Goal: Transaction & Acquisition: Purchase product/service

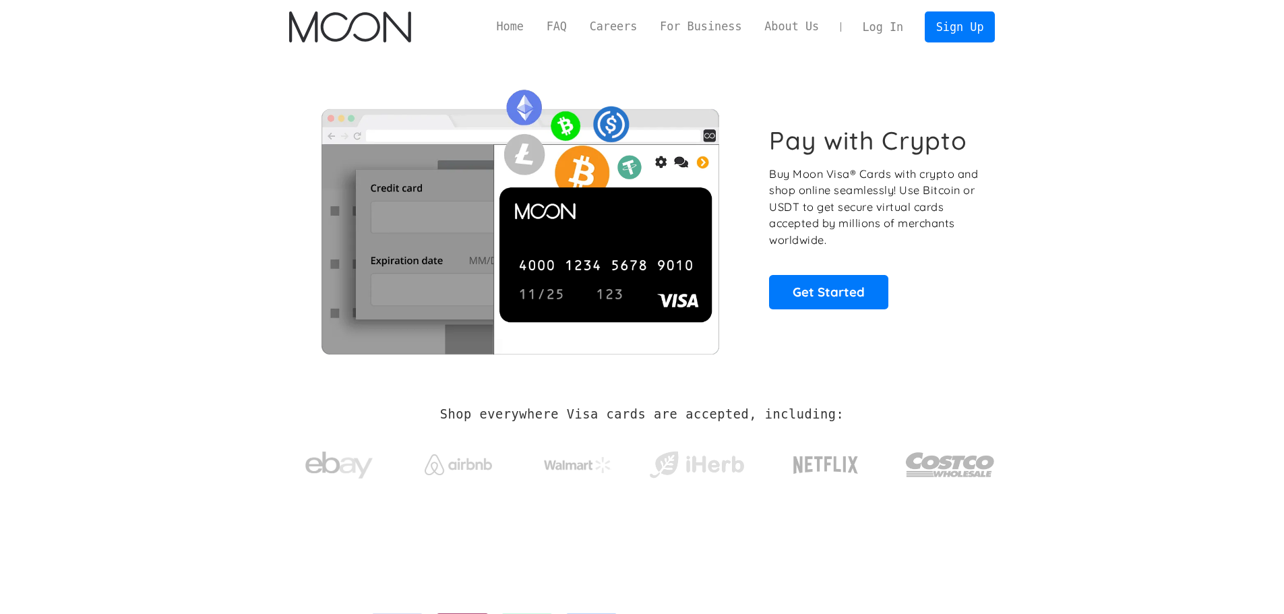
click at [891, 29] on link "Log In" at bounding box center [883, 27] width 63 height 30
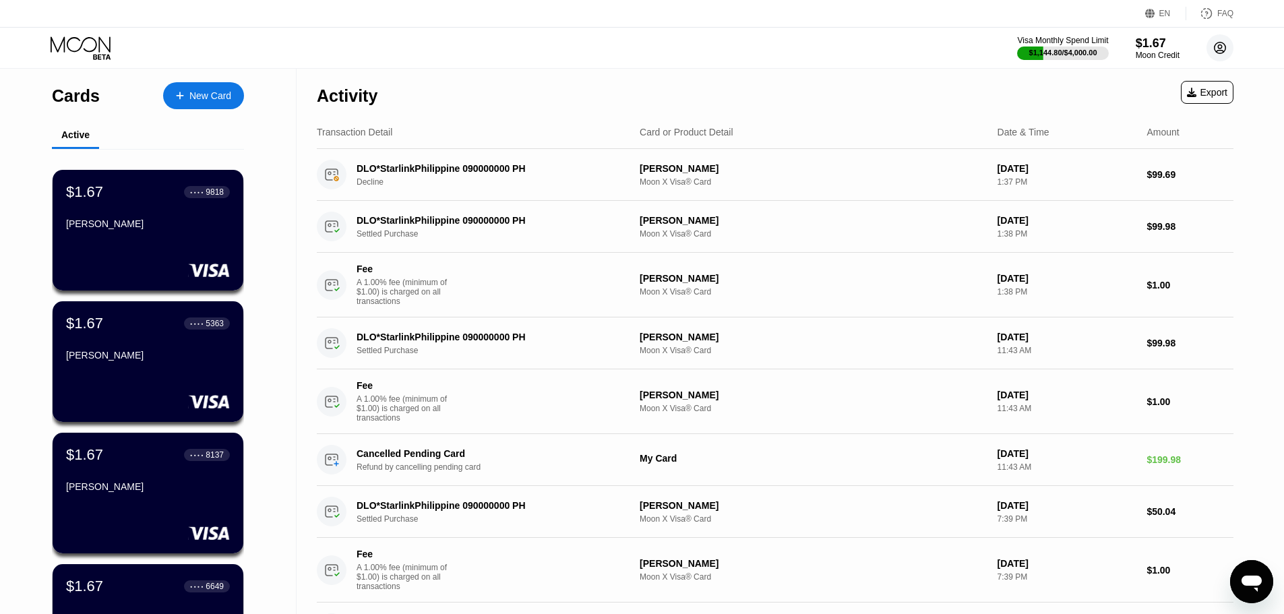
click at [1218, 50] on circle at bounding box center [1220, 47] width 27 height 27
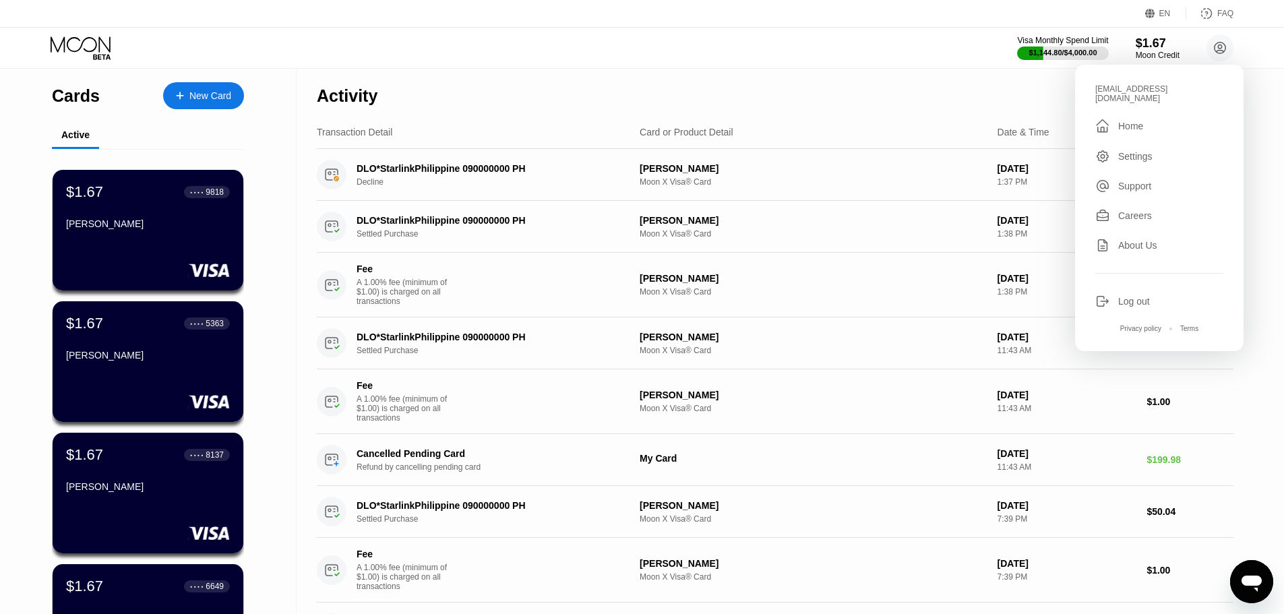
click at [717, 22] on div "EN Language Select an item Save FAQ" at bounding box center [642, 14] width 1284 height 28
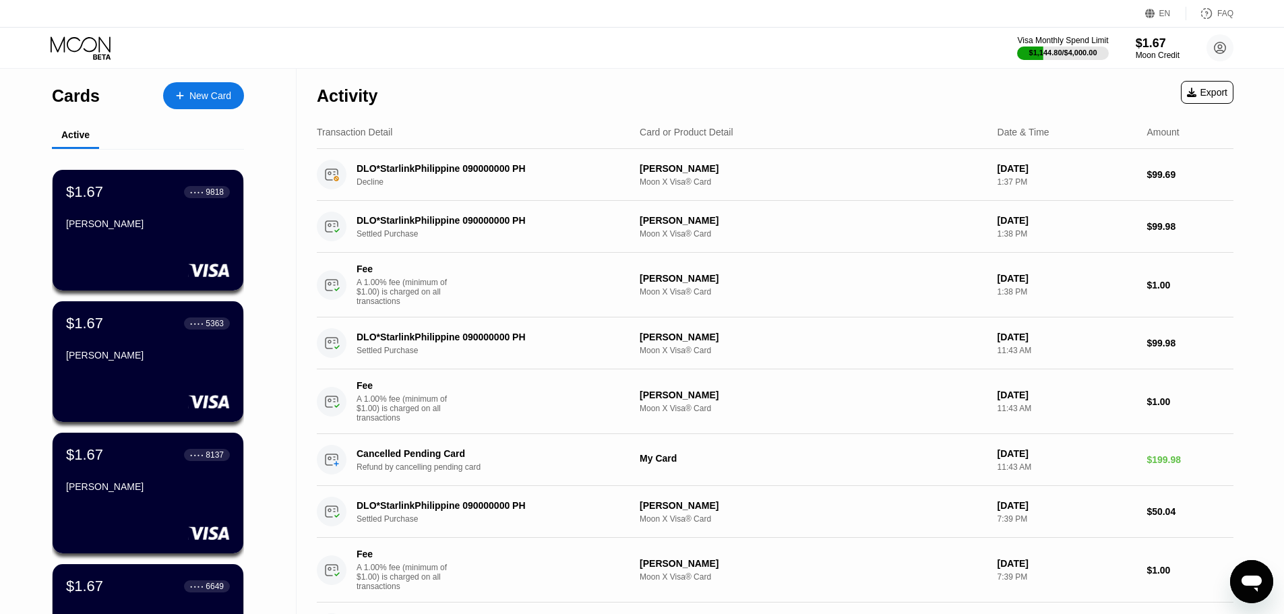
click at [547, 44] on div "Visa Monthly Spend Limit $1,144.80 / $4,000.00 $1.67 Moon Credit erkarmoetain@g…" at bounding box center [642, 48] width 1284 height 40
click at [1222, 54] on circle at bounding box center [1220, 47] width 27 height 27
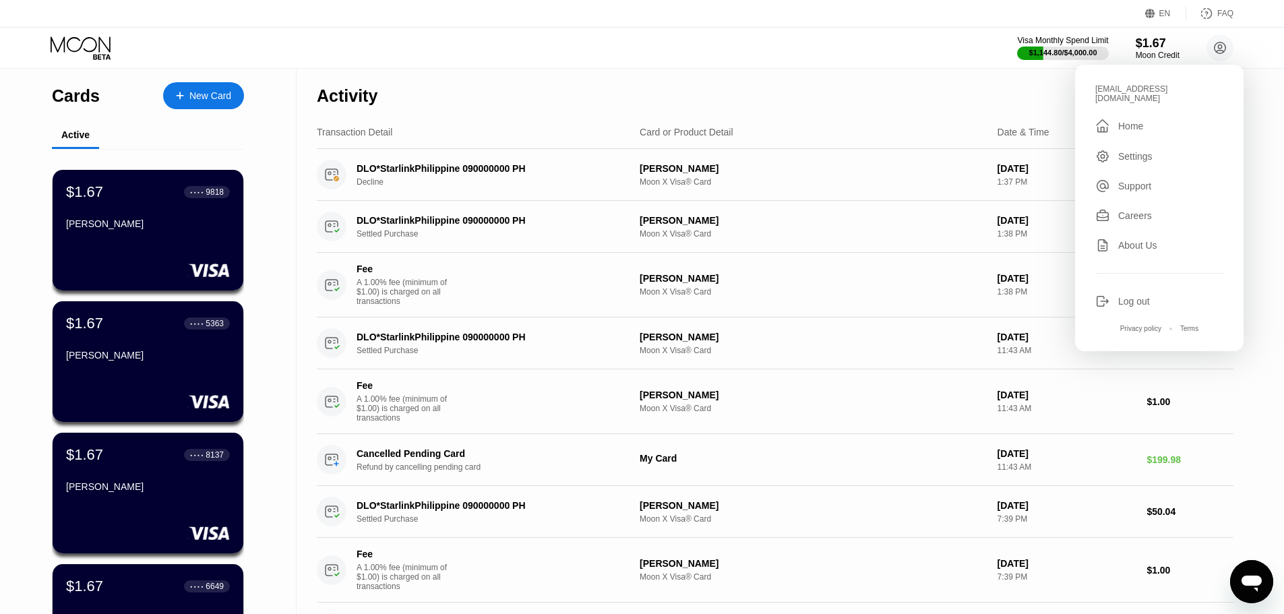
click at [851, 46] on div "Visa Monthly Spend Limit $1,144.80 / $4,000.00 $1.67 Moon Credit erkarmoetain@g…" at bounding box center [642, 48] width 1284 height 40
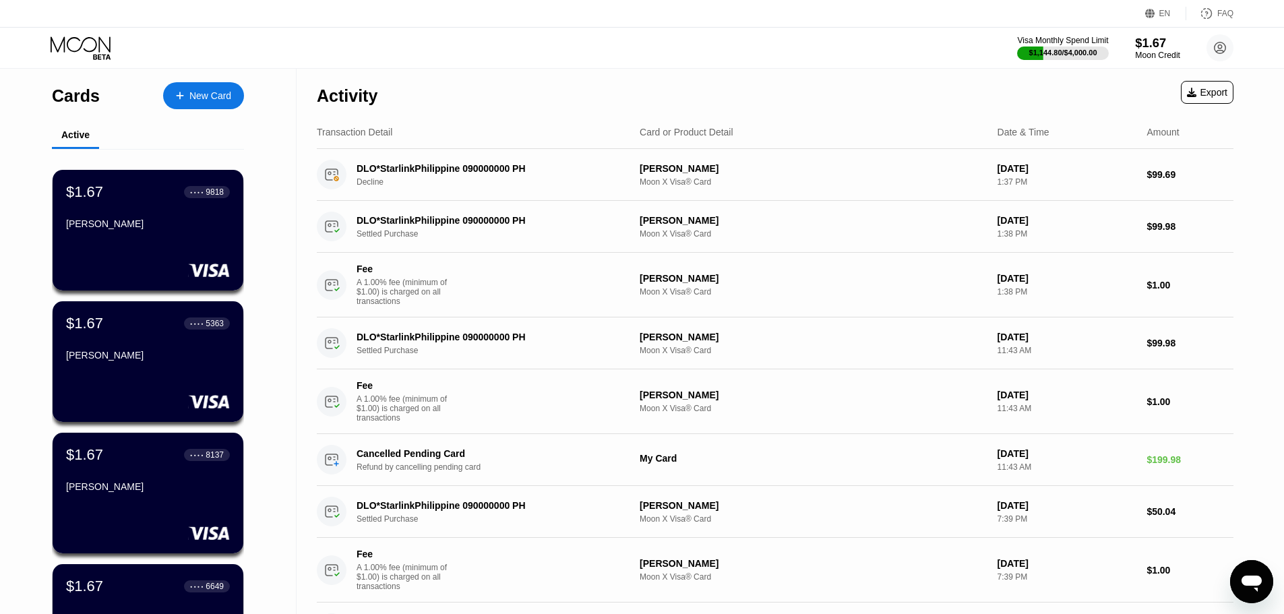
click at [1149, 52] on div "Moon Credit" at bounding box center [1157, 55] width 45 height 9
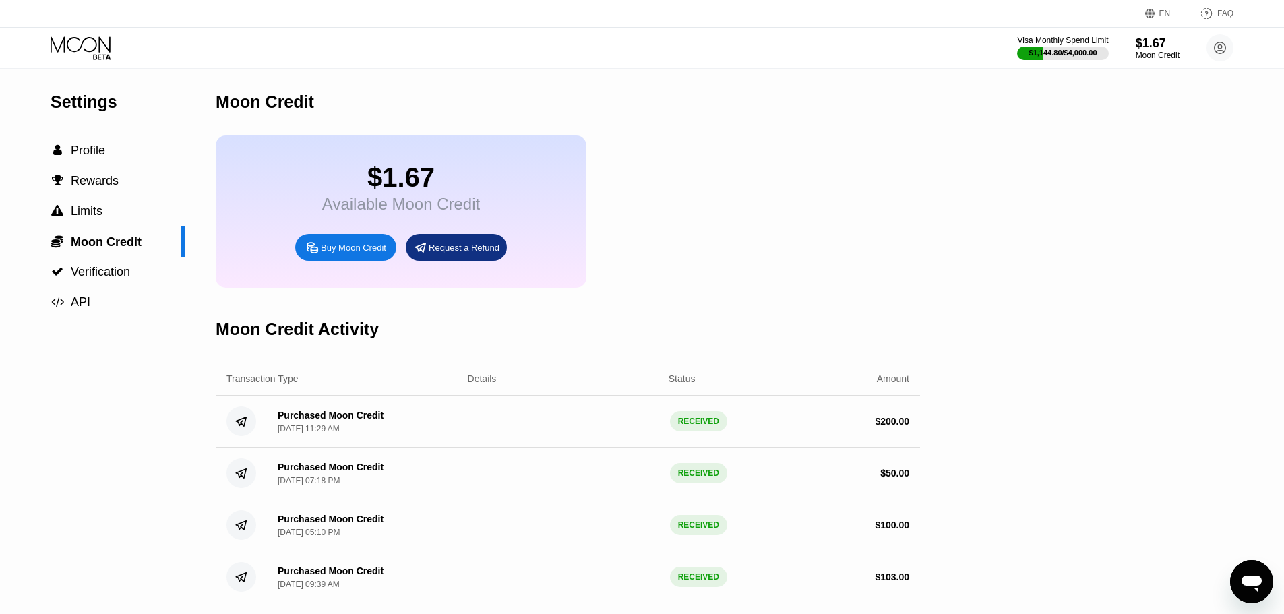
click at [85, 61] on div "Visa Monthly Spend Limit $1,144.80 / $4,000.00 $1.67 Moon Credit erkarmoetain@g…" at bounding box center [642, 48] width 1284 height 40
click at [90, 40] on icon at bounding box center [82, 48] width 63 height 24
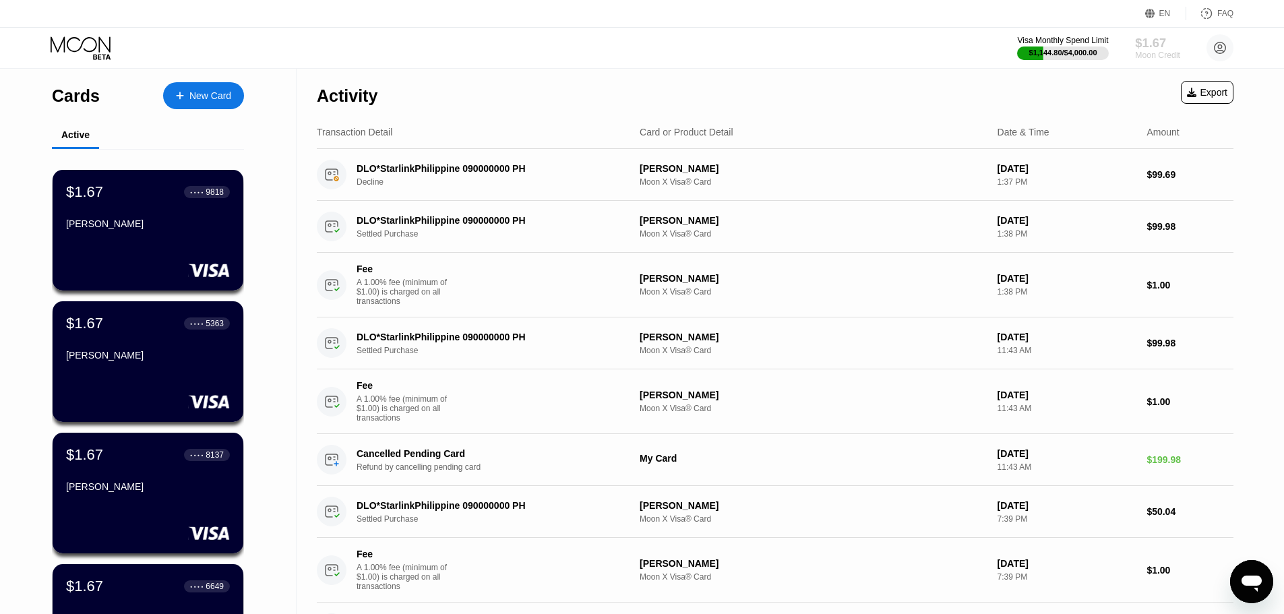
click at [1155, 49] on div "$1.67" at bounding box center [1157, 43] width 45 height 14
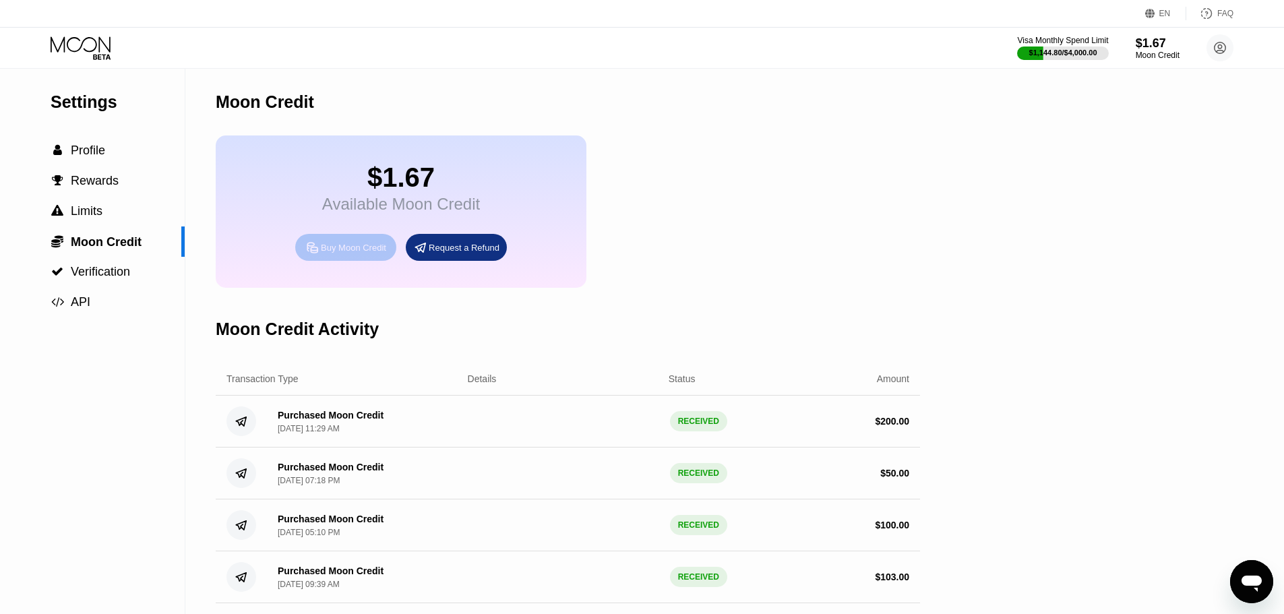
click at [338, 254] on div "Buy Moon Credit" at bounding box center [353, 247] width 65 height 11
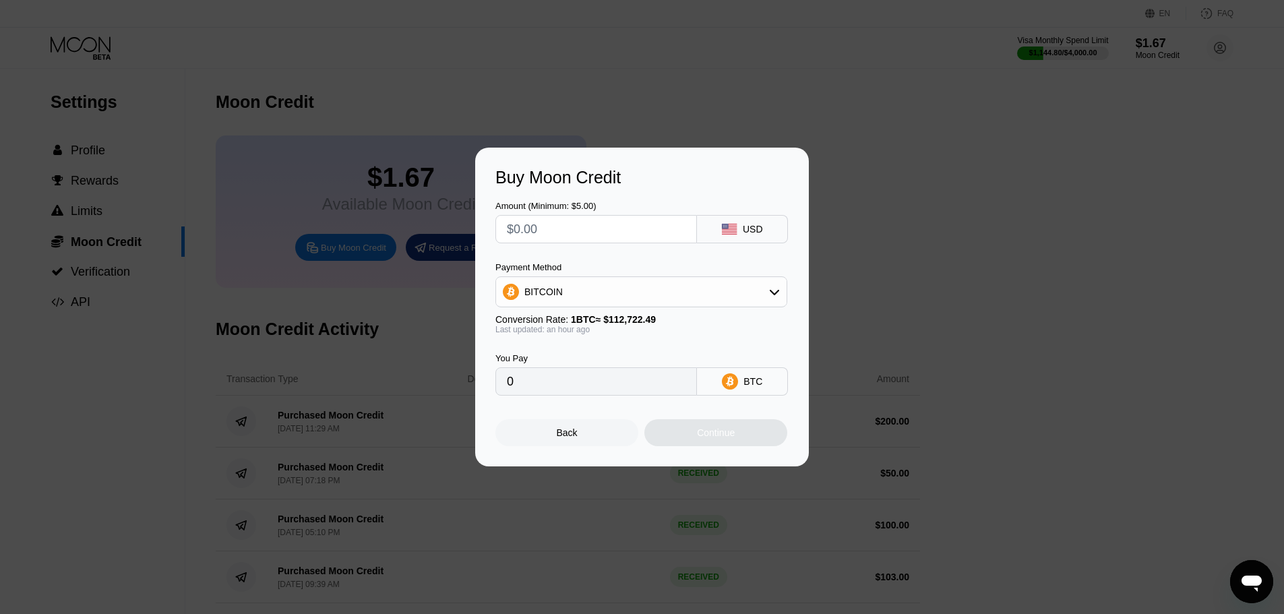
click at [577, 302] on div "BITCOIN" at bounding box center [641, 291] width 291 height 27
click at [554, 359] on span "USDT on TRON" at bounding box center [562, 358] width 68 height 11
type input "0.00"
click at [558, 231] on input "text" at bounding box center [596, 229] width 179 height 27
type input "$1"
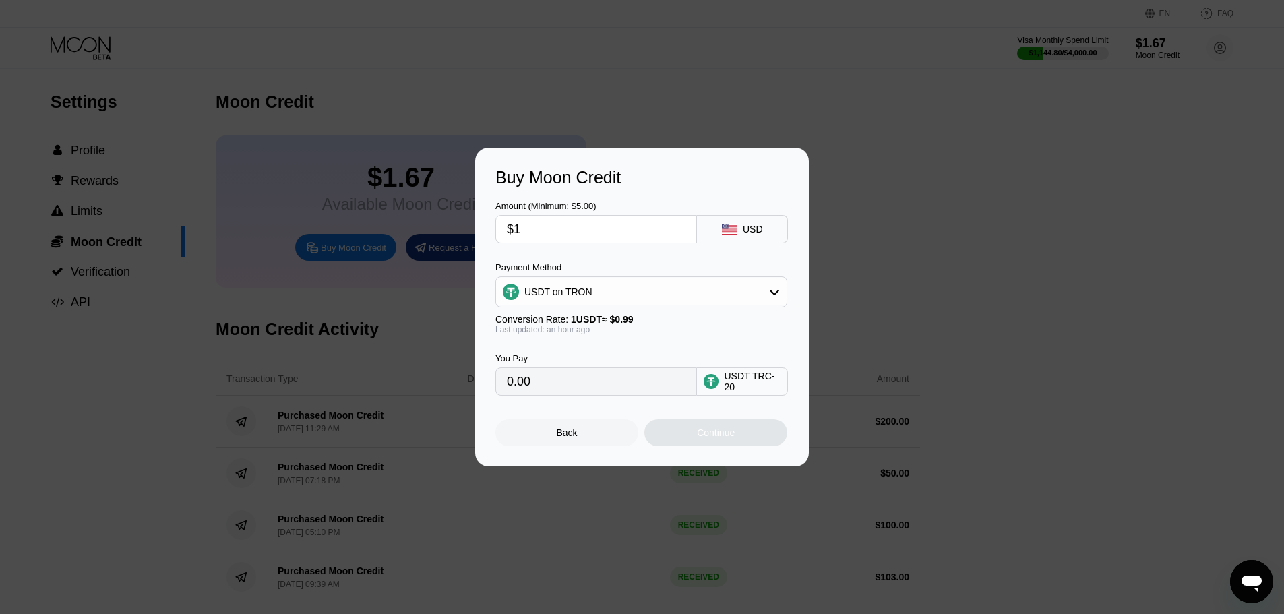
type input "1.01"
type input "$10"
type input "10.10"
type input "$100"
type input "101.01"
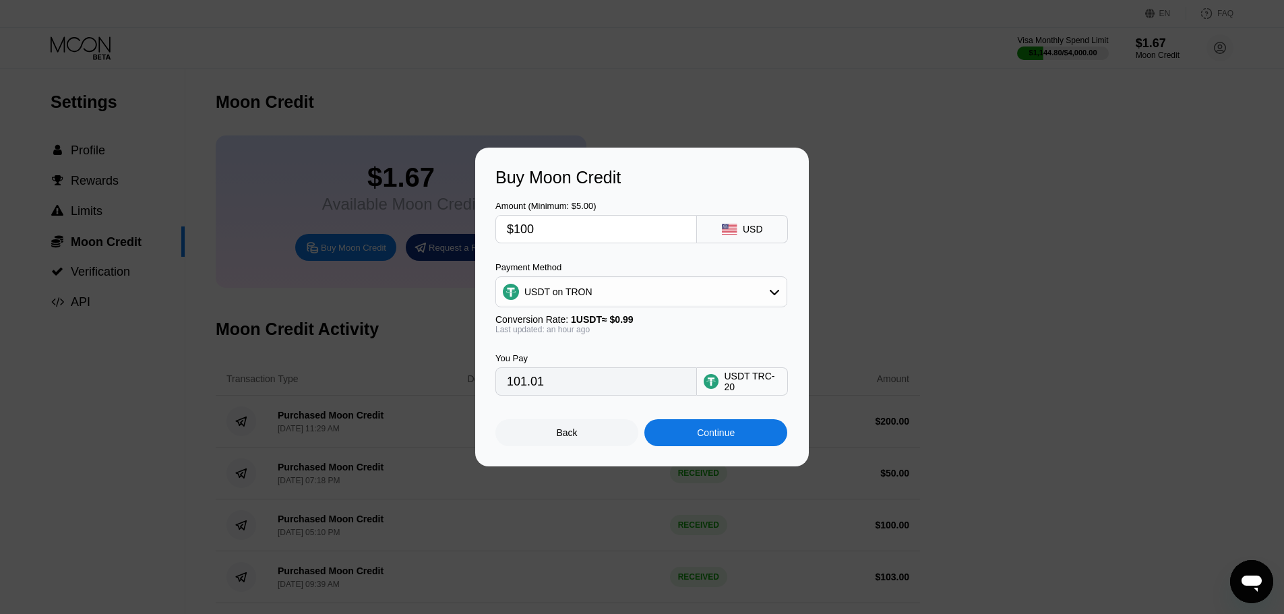
type input "$100"
click at [694, 439] on div "Continue" at bounding box center [716, 432] width 143 height 27
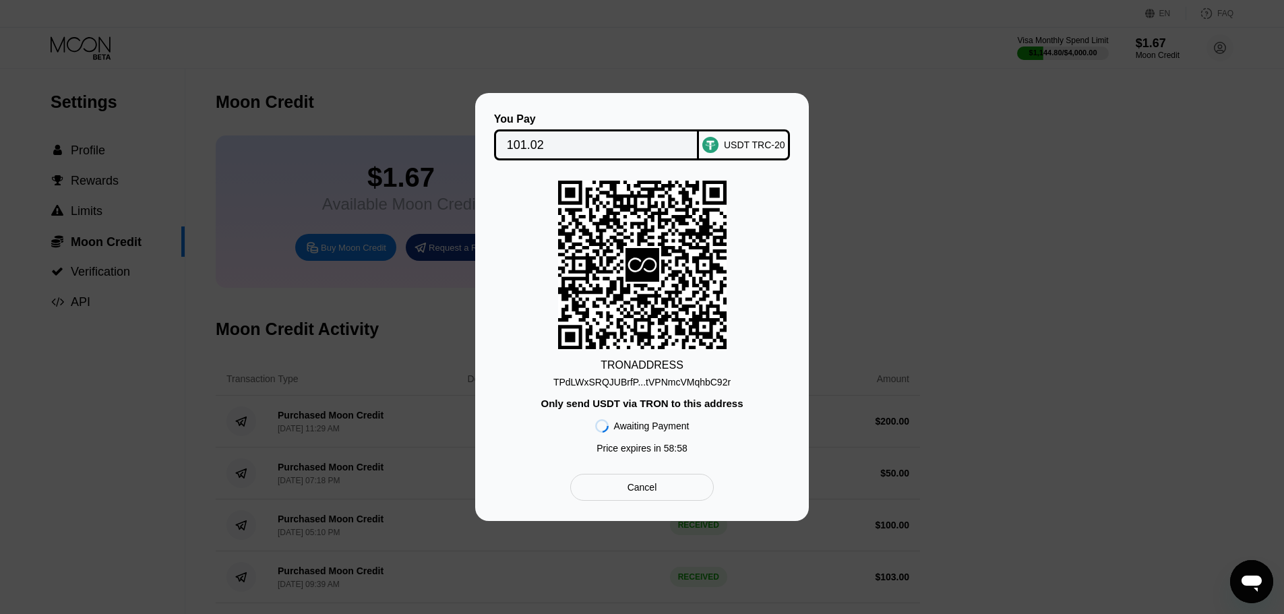
click at [669, 386] on div "TPdLWxSRQJUBrfP...tVPNmcVMqhbC92r" at bounding box center [642, 382] width 177 height 11
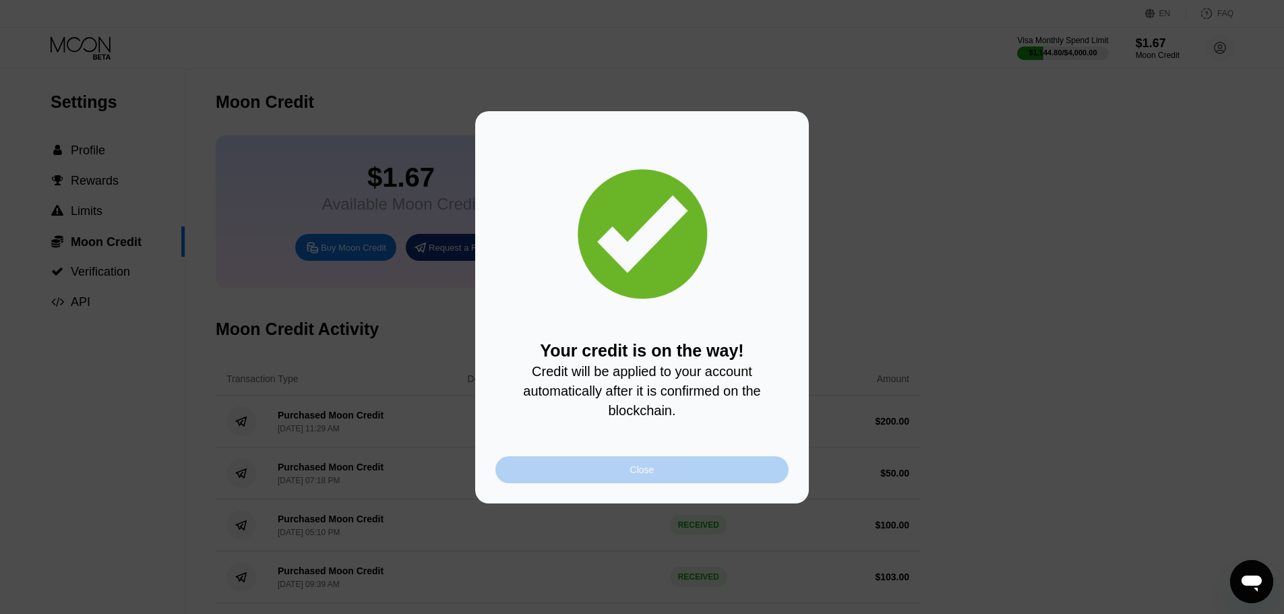
click at [638, 470] on div "Close" at bounding box center [642, 470] width 24 height 11
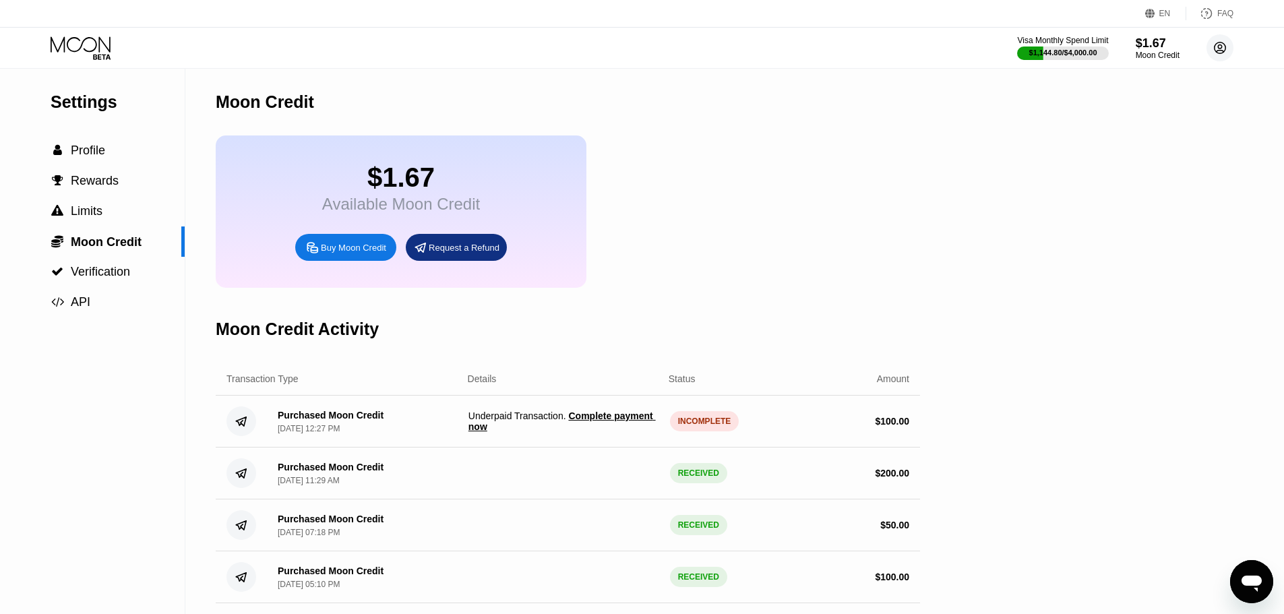
click at [1221, 53] on icon at bounding box center [1220, 47] width 11 height 11
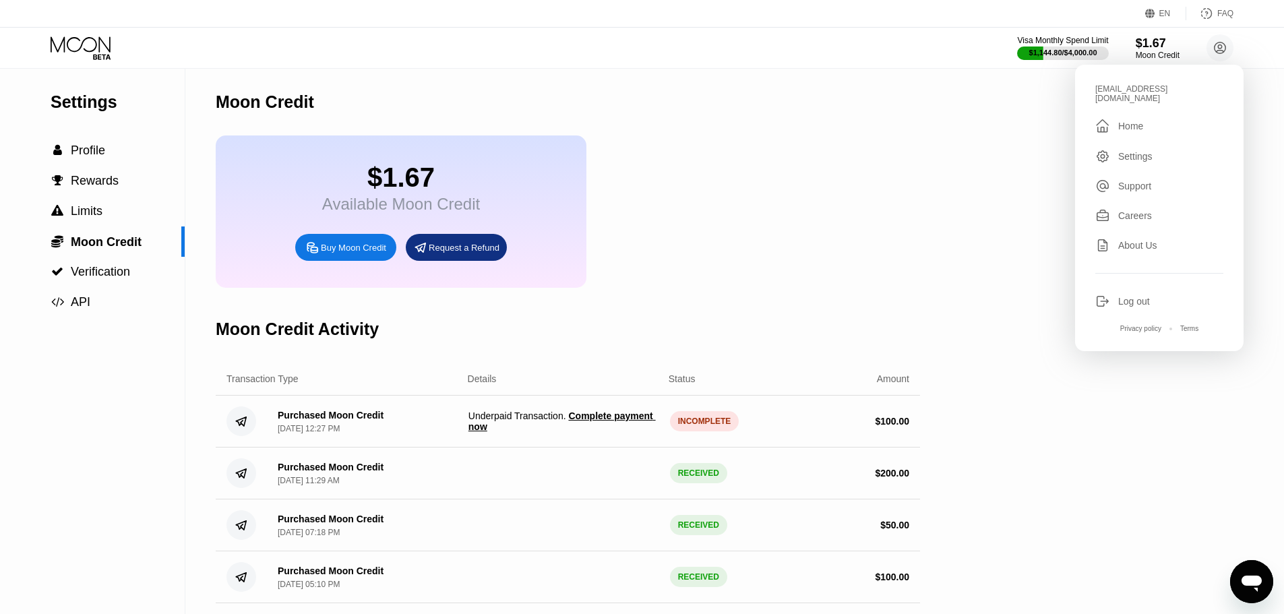
click at [807, 196] on div "$1.67 Available Moon Credit Buy Moon Credit Request a Refund" at bounding box center [568, 212] width 705 height 152
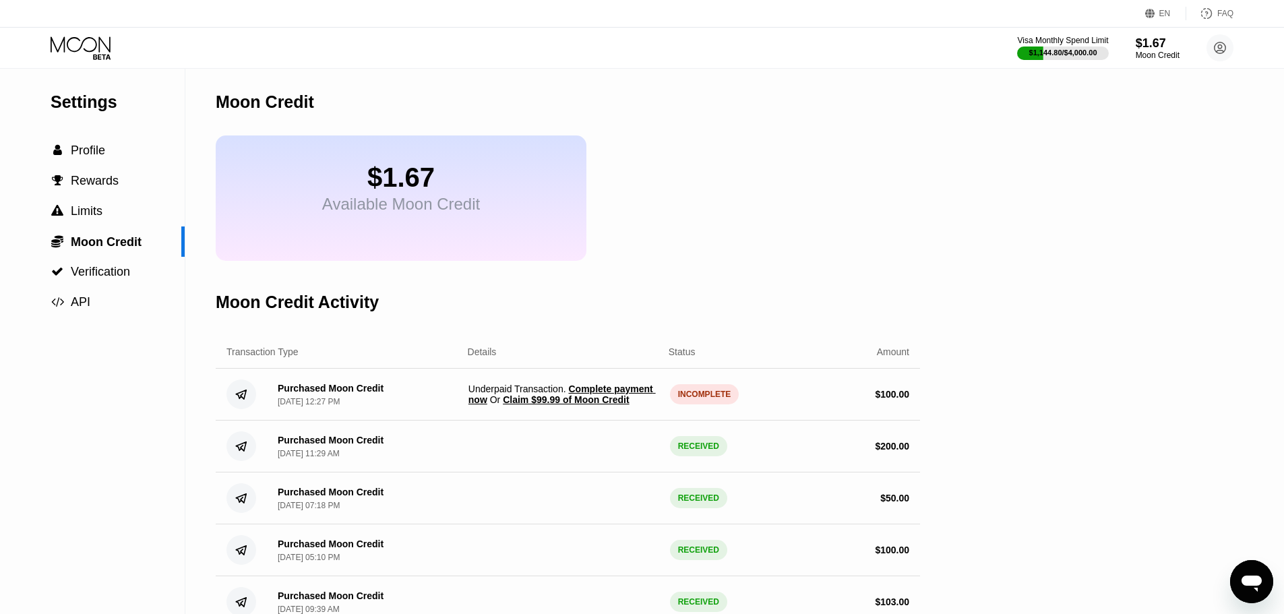
click at [549, 405] on span "Claim $99.99 of Moon Credit" at bounding box center [566, 399] width 126 height 11
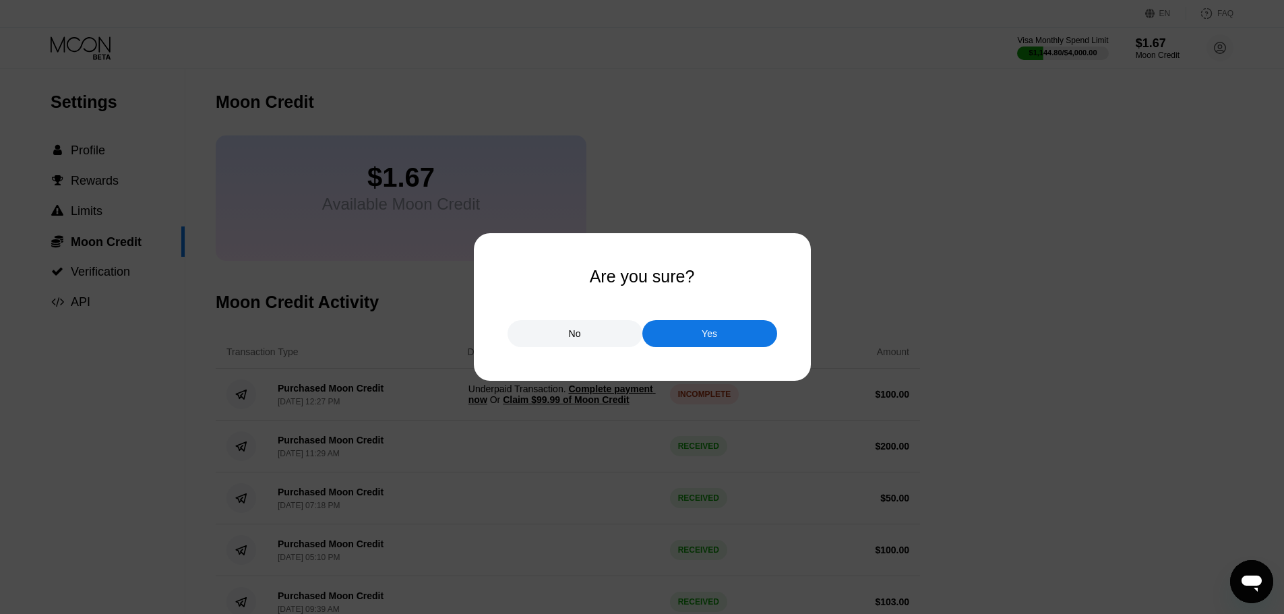
click at [672, 328] on div "Yes" at bounding box center [710, 333] width 135 height 27
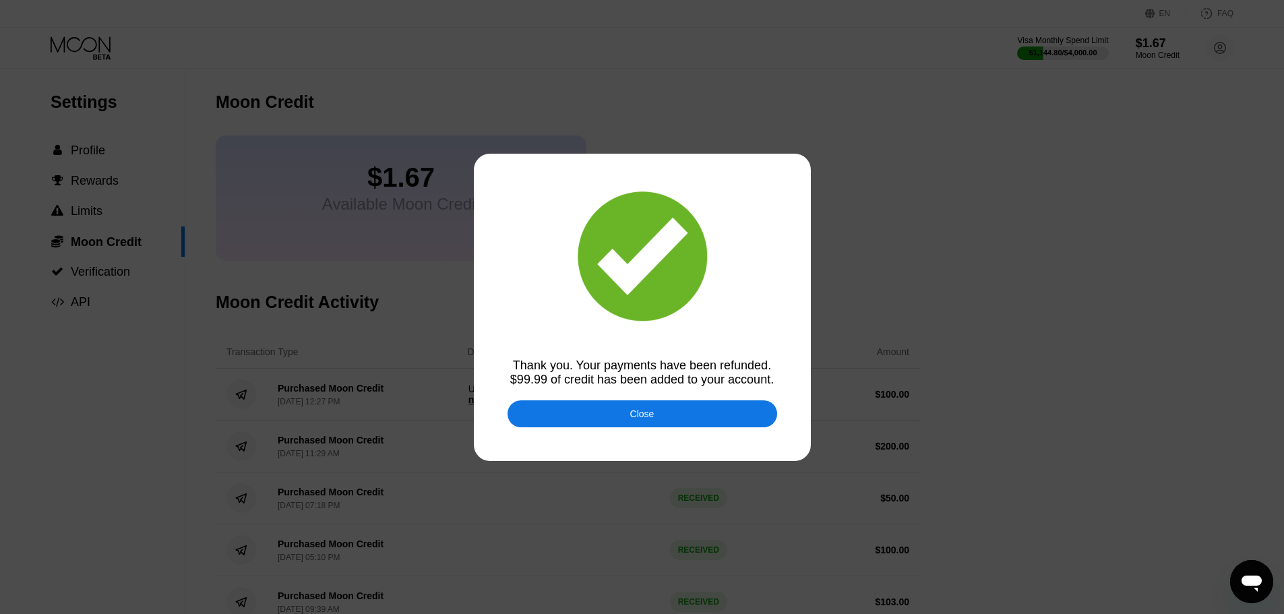
click at [680, 423] on div "Close" at bounding box center [643, 413] width 270 height 27
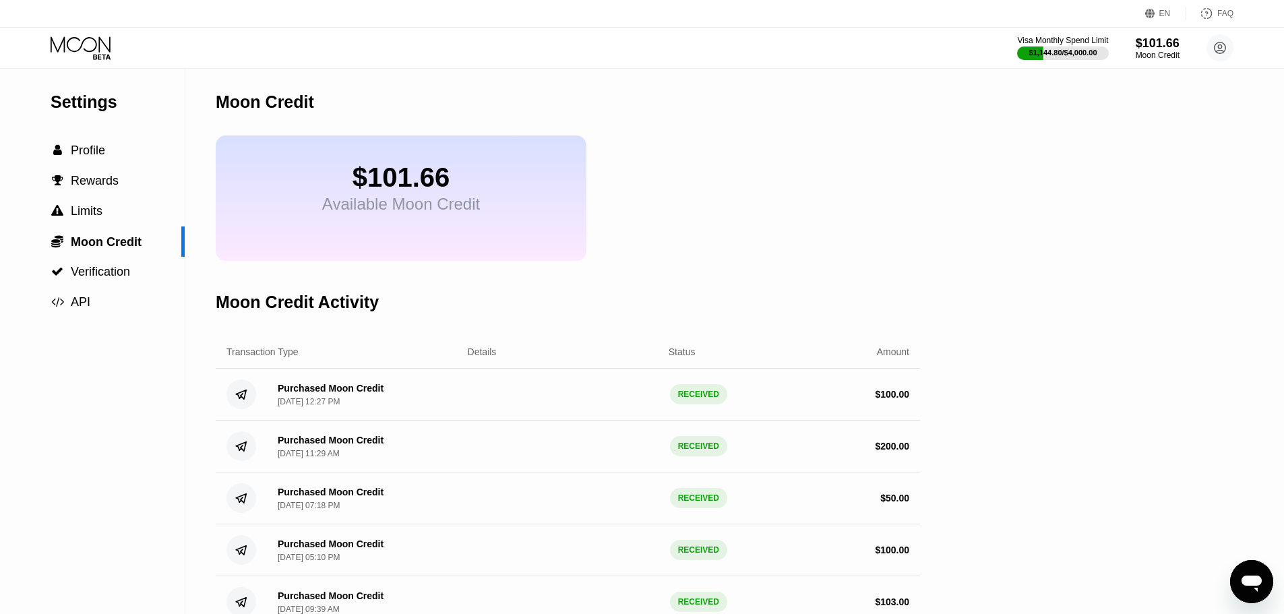
click at [77, 47] on icon at bounding box center [82, 48] width 63 height 24
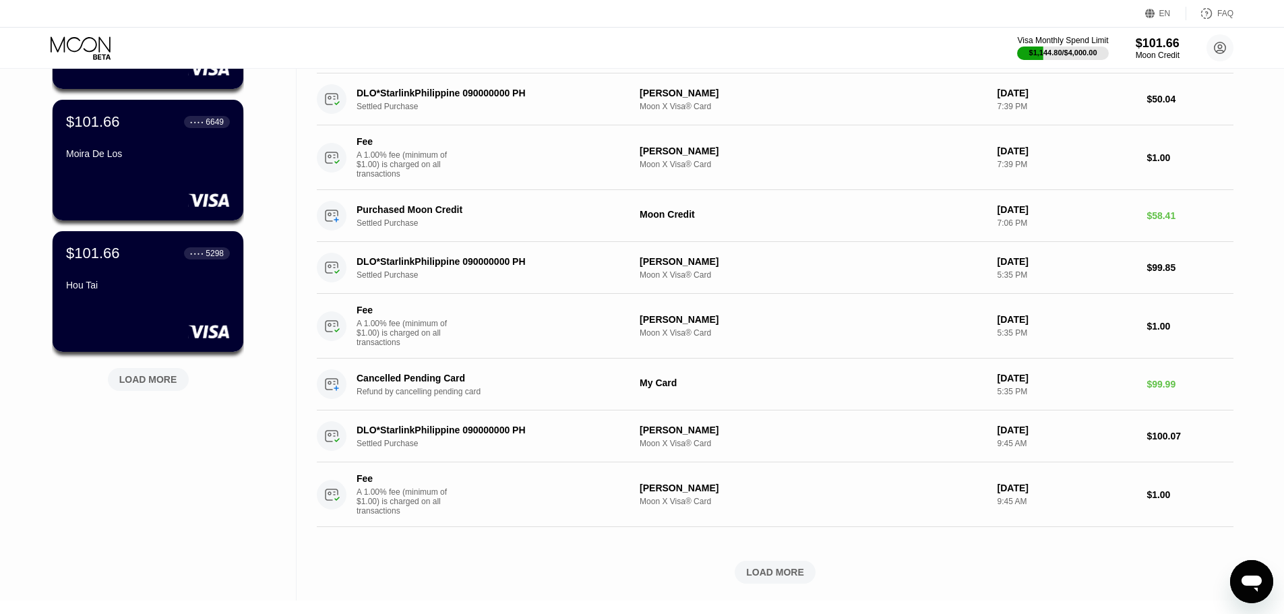
scroll to position [472, 0]
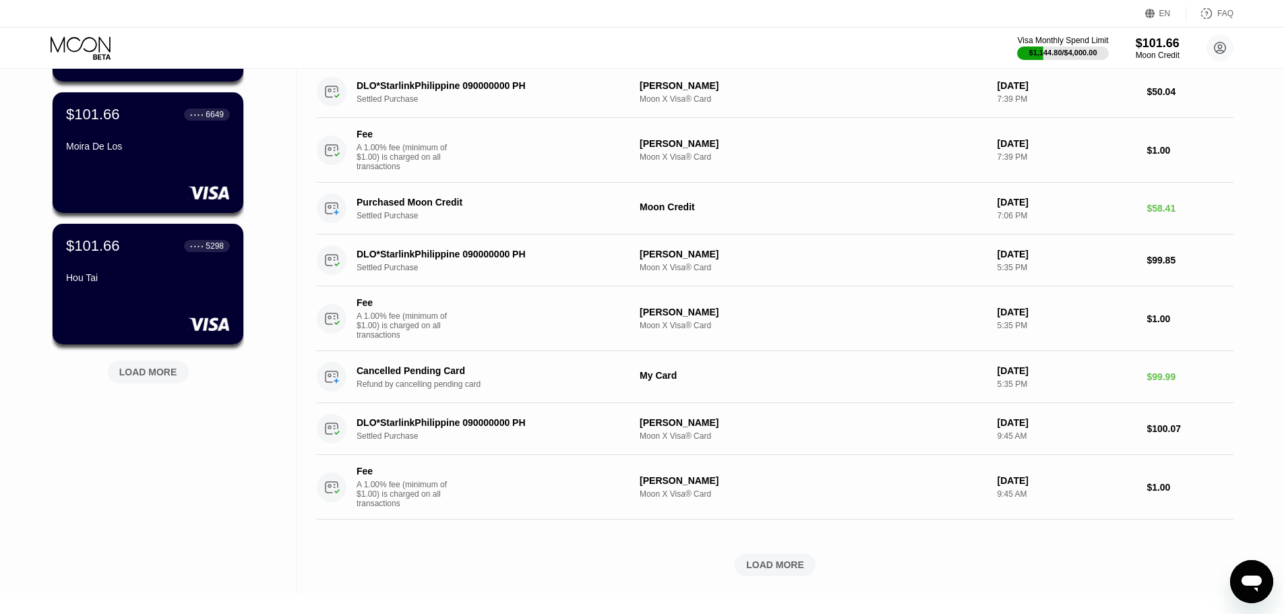
click at [144, 372] on div "LOAD MORE" at bounding box center [148, 372] width 58 height 12
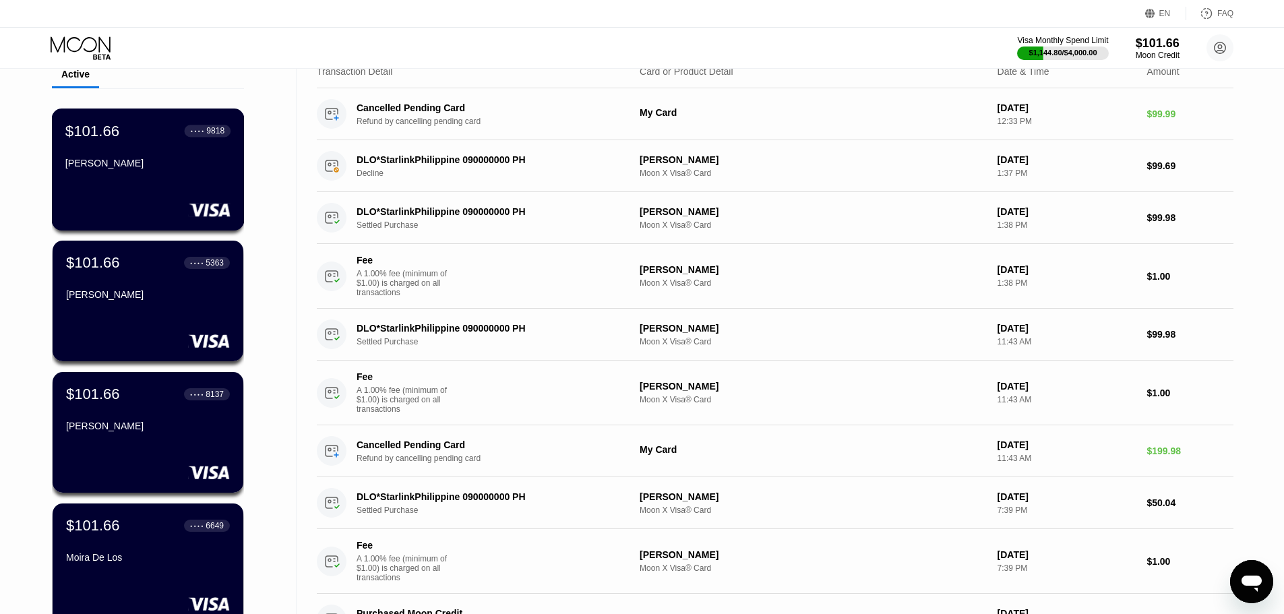
scroll to position [0, 0]
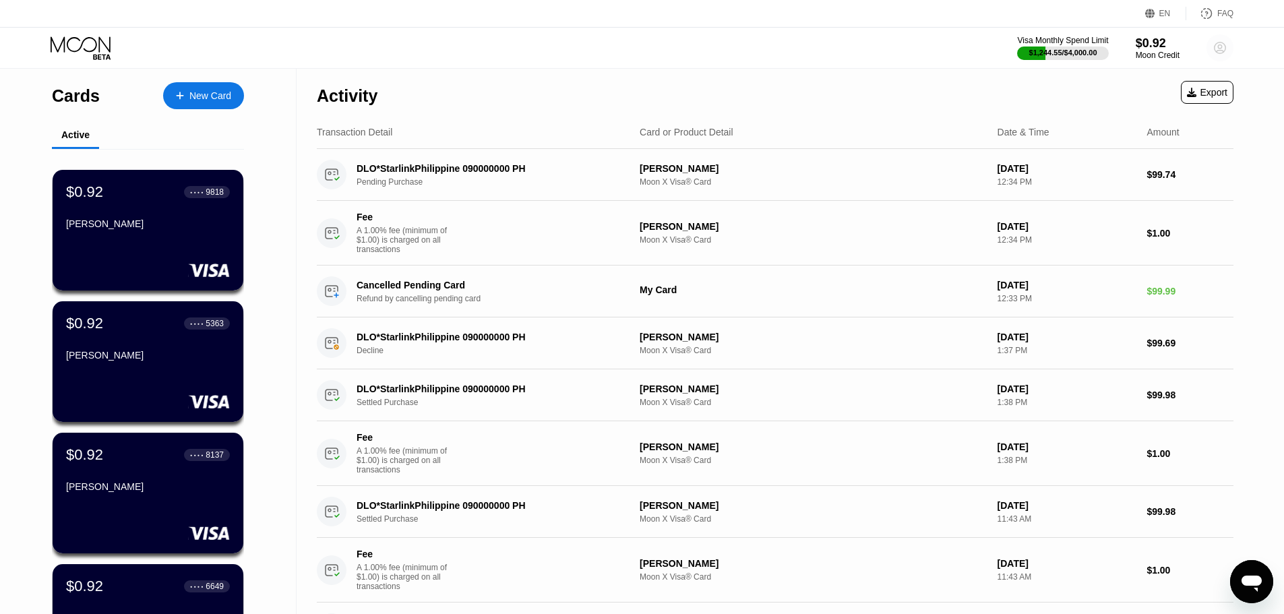
click at [1220, 55] on circle at bounding box center [1220, 47] width 27 height 27
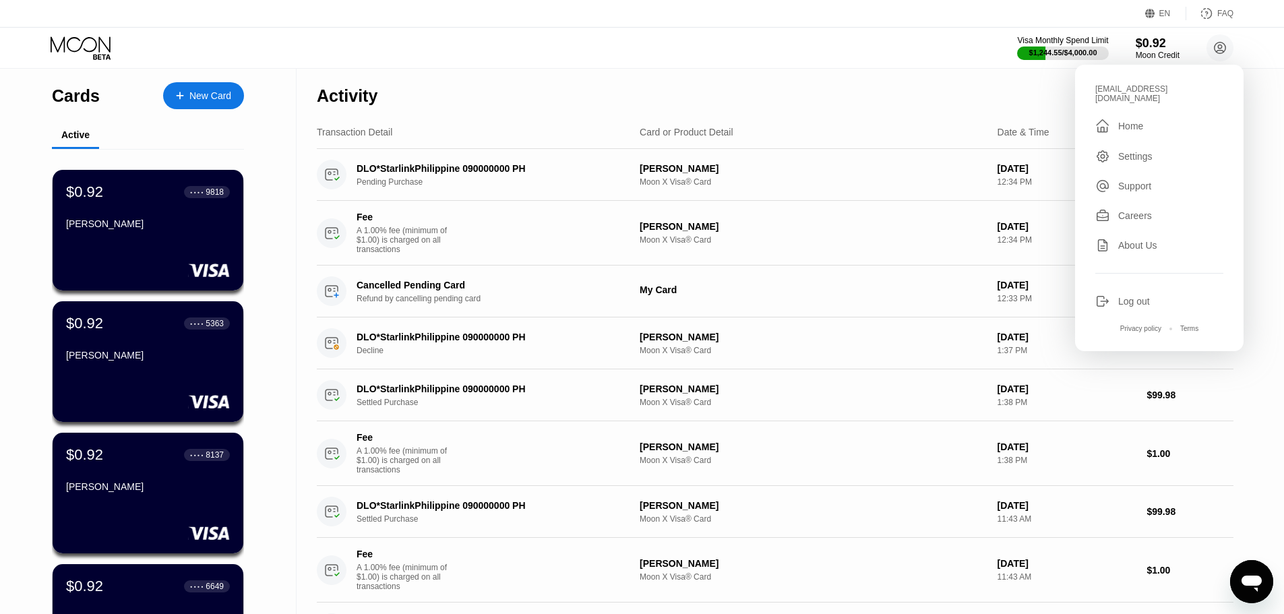
click at [874, 54] on div "Visa Monthly Spend Limit $1,244.55 / $4,000.00 $0.92 Moon Credit [EMAIL_ADDRESS…" at bounding box center [642, 48] width 1284 height 40
